Goal: Navigation & Orientation: Find specific page/section

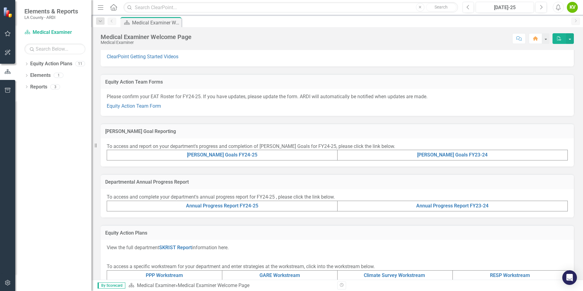
scroll to position [60, 0]
click at [151, 109] on link "Equity Action Team Form" at bounding box center [134, 107] width 54 height 6
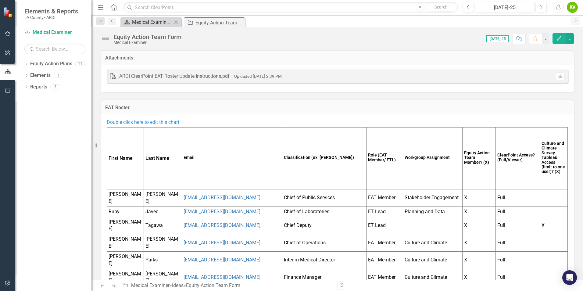
click at [164, 20] on div "Medical Examiner Welcome Page" at bounding box center [152, 22] width 40 height 8
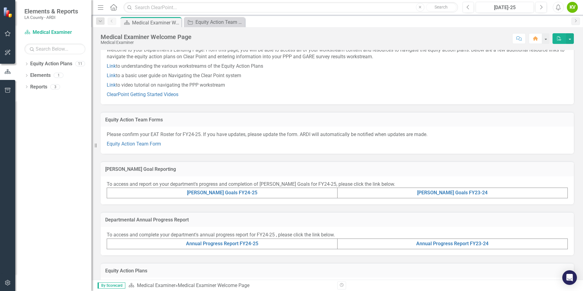
scroll to position [61, 0]
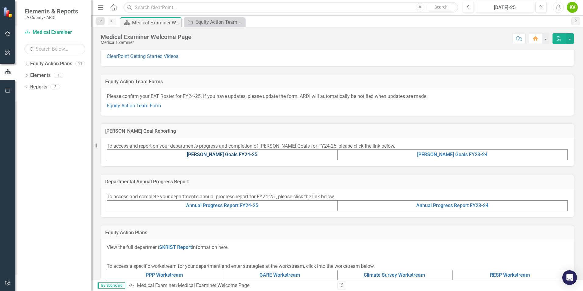
click at [240, 155] on link "[PERSON_NAME] Goals FY24-25" at bounding box center [222, 155] width 70 height 6
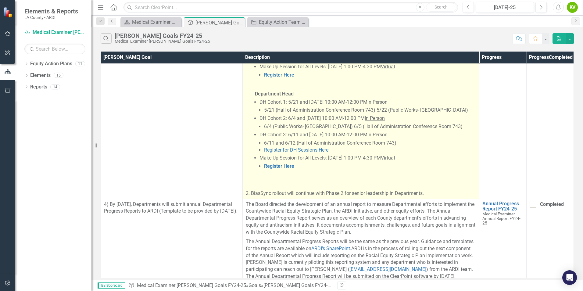
scroll to position [663, 0]
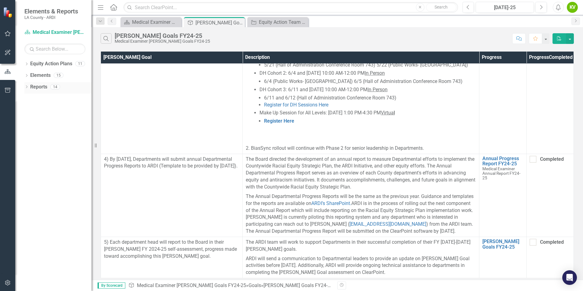
click at [47, 88] on link "Reports" at bounding box center [38, 87] width 17 height 7
click at [156, 22] on div "Medical Examiner Welcome Page" at bounding box center [152, 22] width 40 height 8
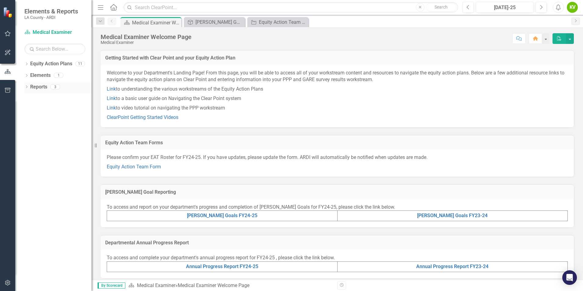
click at [27, 88] on icon at bounding box center [27, 86] width 2 height 3
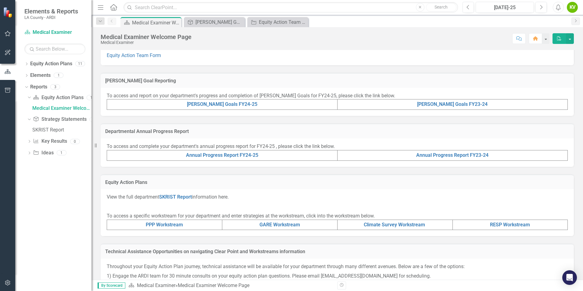
scroll to position [122, 0]
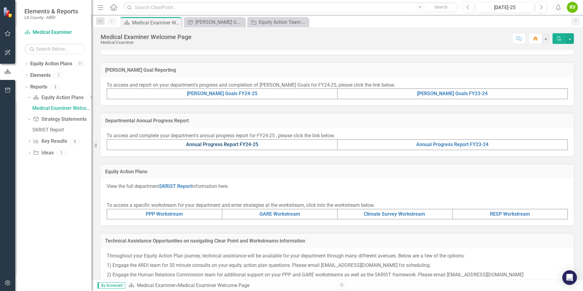
click at [225, 145] on link "Annual Progress Report FY24-25" at bounding box center [222, 145] width 72 height 6
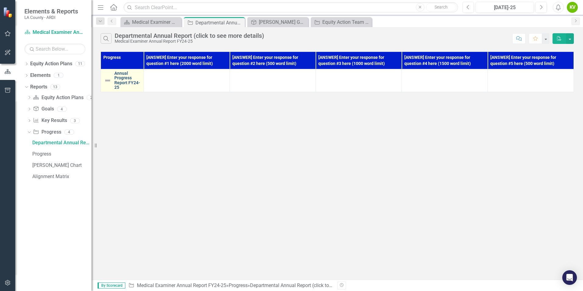
click at [118, 83] on link "Annual Progress Report FY24-25" at bounding box center [127, 80] width 26 height 19
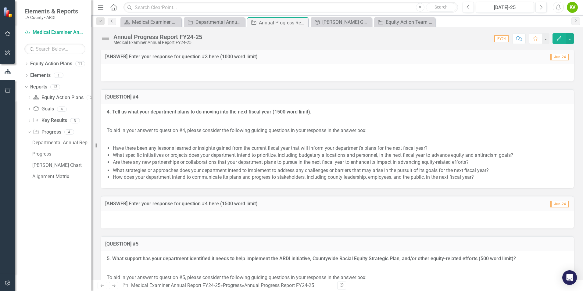
scroll to position [1005, 0]
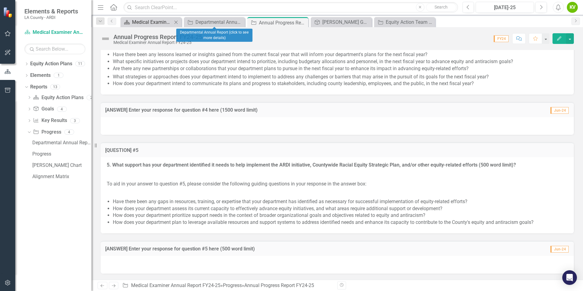
click at [151, 22] on div "Medical Examiner Welcome Page" at bounding box center [152, 22] width 40 height 8
